Goal: Task Accomplishment & Management: Complete application form

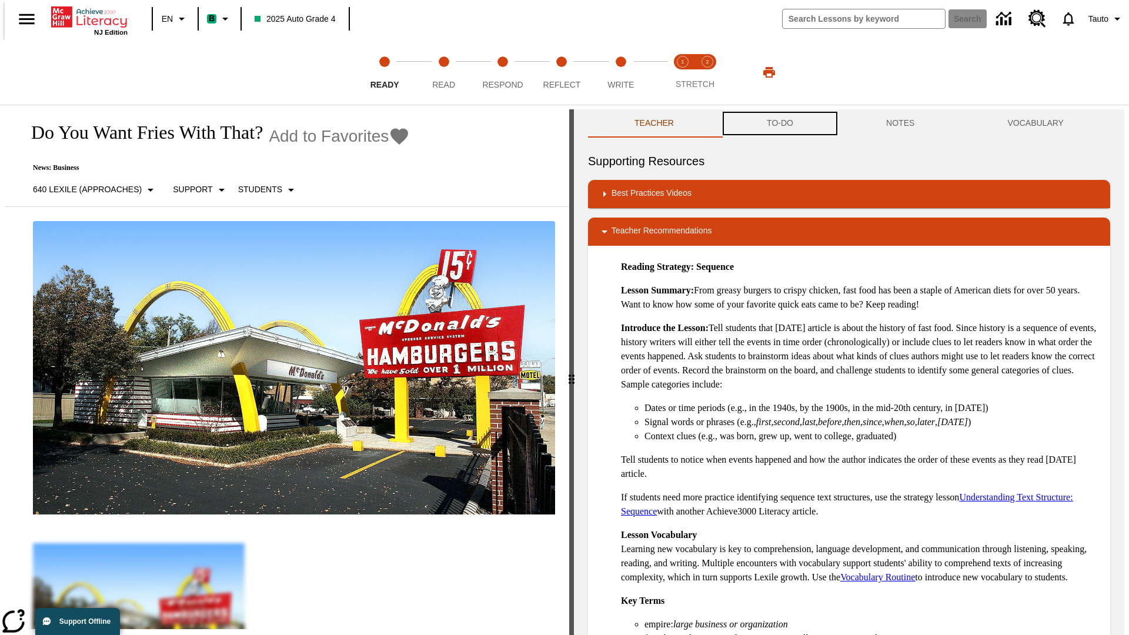
click at [779, 124] on button "TO-DO" at bounding box center [780, 123] width 119 height 28
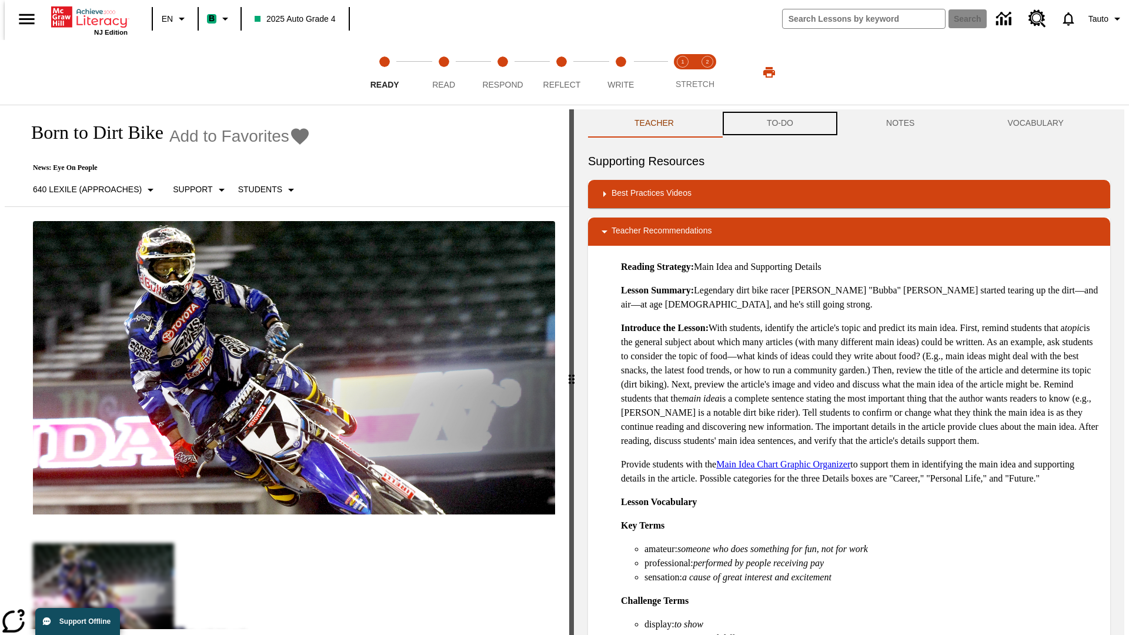
click at [779, 124] on button "TO-DO" at bounding box center [780, 123] width 119 height 28
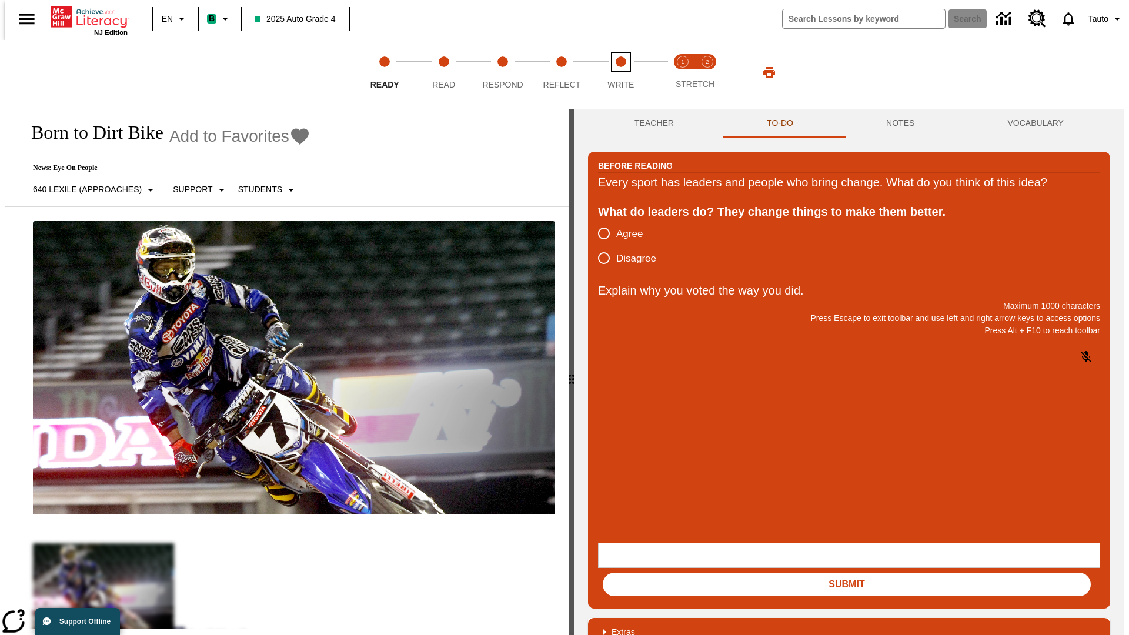
click at [621, 72] on span "Write" at bounding box center [621, 79] width 26 height 21
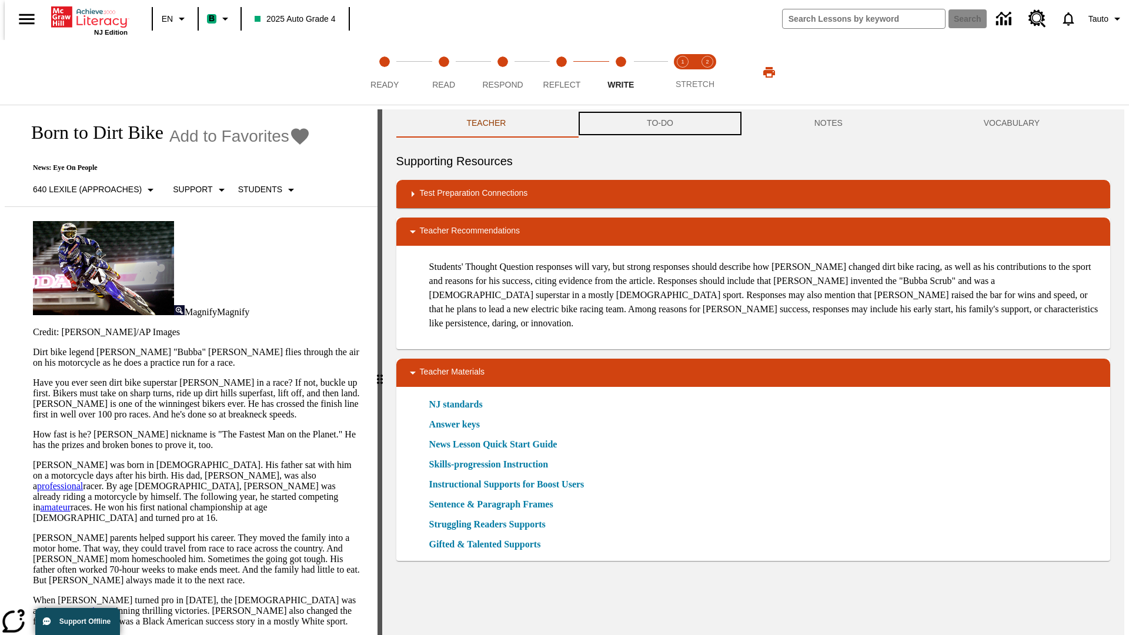
scroll to position [1, 0]
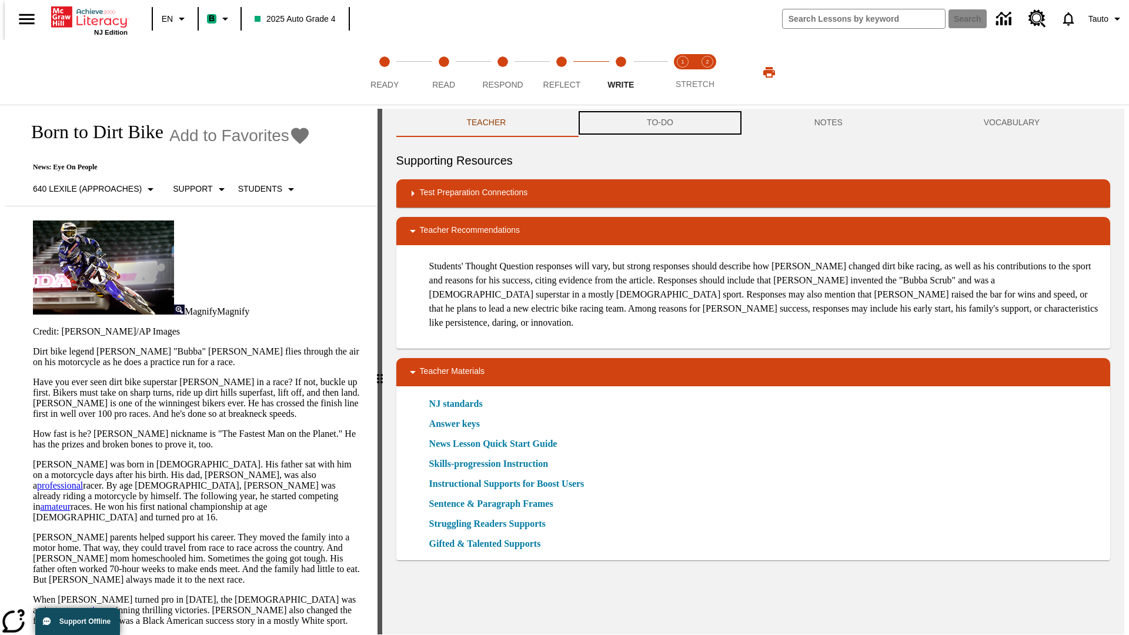
click at [659, 124] on button "TO-DO" at bounding box center [660, 123] width 168 height 28
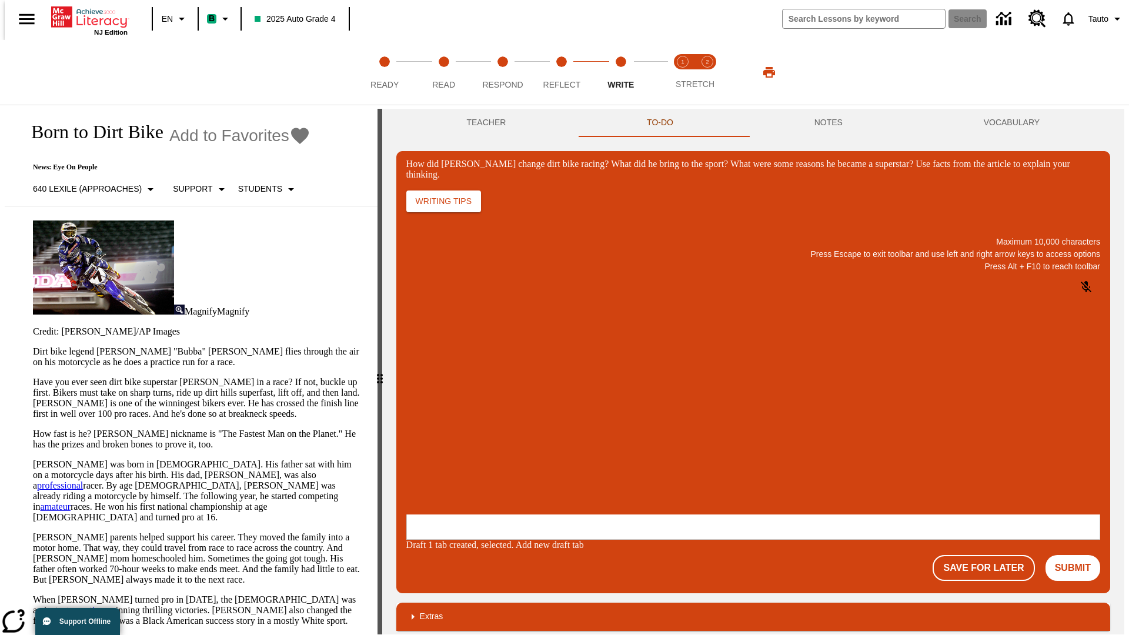
scroll to position [0, 0]
click at [991, 555] on button "Save For Later" at bounding box center [984, 568] width 102 height 26
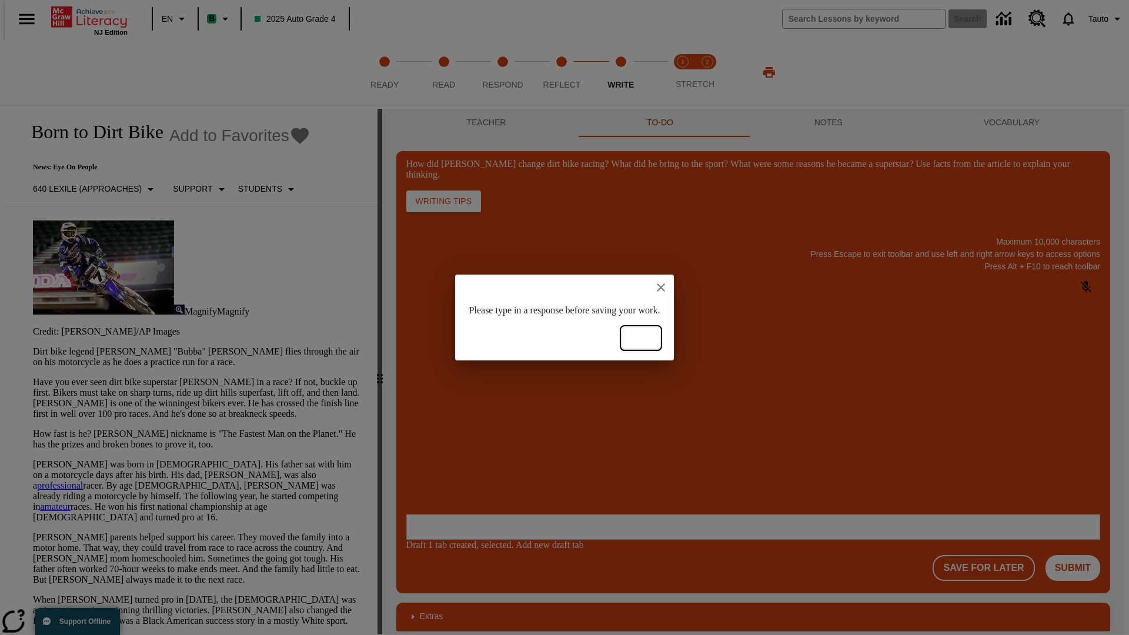
click at [660, 338] on button "Ok" at bounding box center [641, 339] width 38 height 22
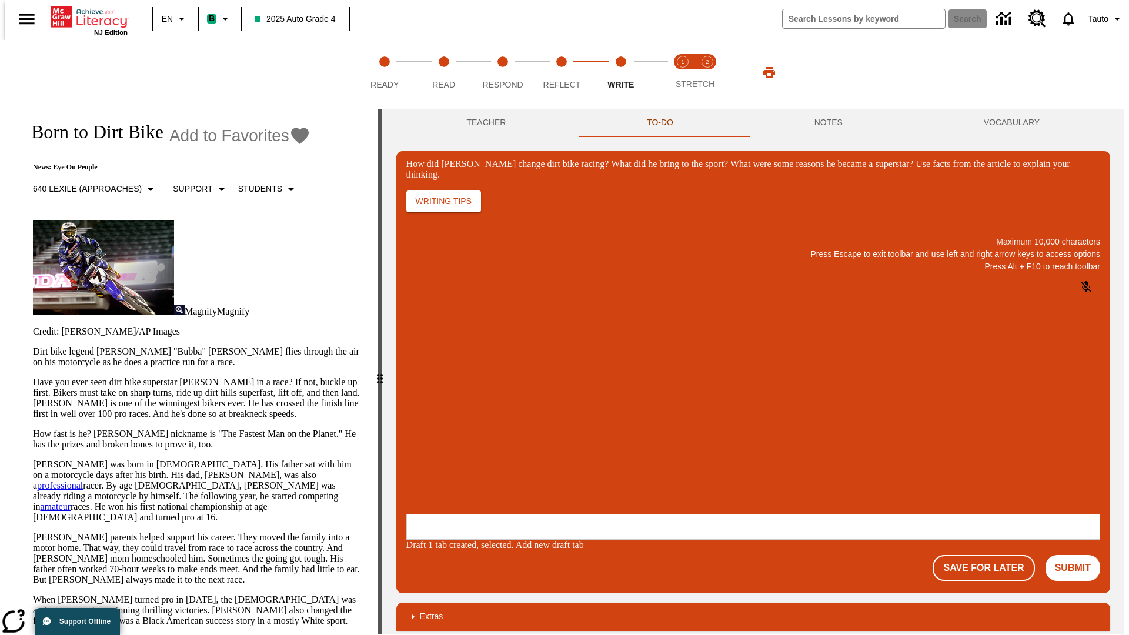
click at [578, 439] on p "How did Stewart change dirt bike racing? What did he bring to the sport? What w…" at bounding box center [494, 438] width 167 height 11
